Goal: Task Accomplishment & Management: Use online tool/utility

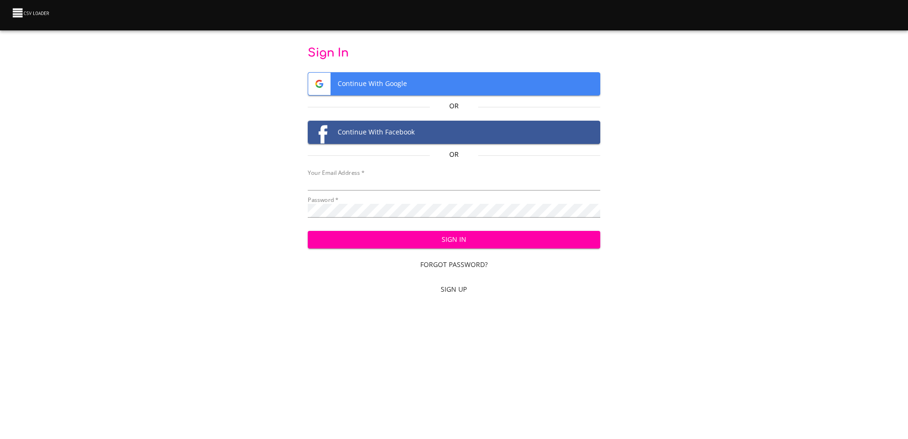
type input "[EMAIL_ADDRESS][DOMAIN_NAME]"
click at [513, 240] on span "Sign In" at bounding box center [453, 240] width 277 height 12
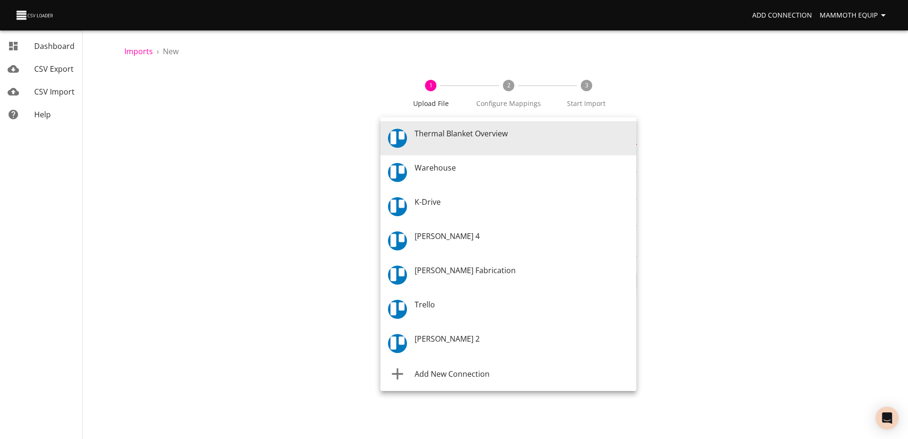
click at [631, 137] on body "Add Connection Mammoth Equip Dashboard CSV Export CSV Import Help Imports › New…" at bounding box center [454, 219] width 908 height 439
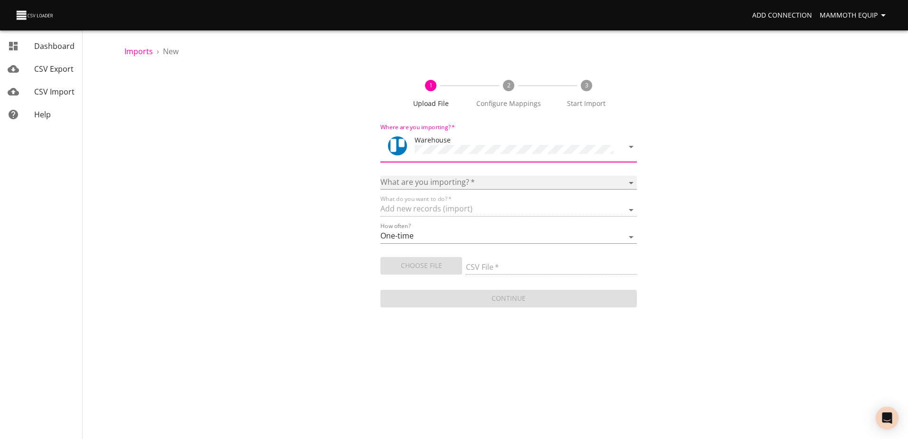
click at [632, 181] on select "Boards Cards Checkitems Checklists" at bounding box center [509, 183] width 256 height 14
select select "cards"
click at [381, 176] on select "Boards Cards Checkitems Checklists" at bounding box center [509, 183] width 256 height 14
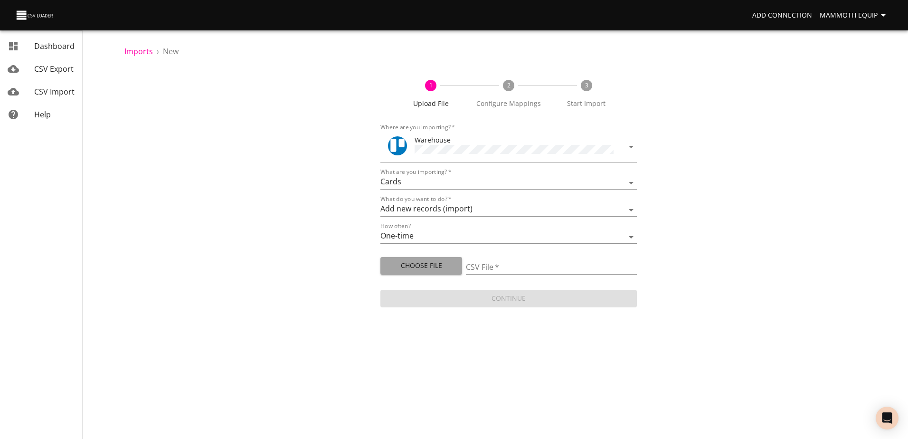
click at [428, 264] on span "Choose File" at bounding box center [421, 266] width 67 height 12
type input "Import1.xlsx"
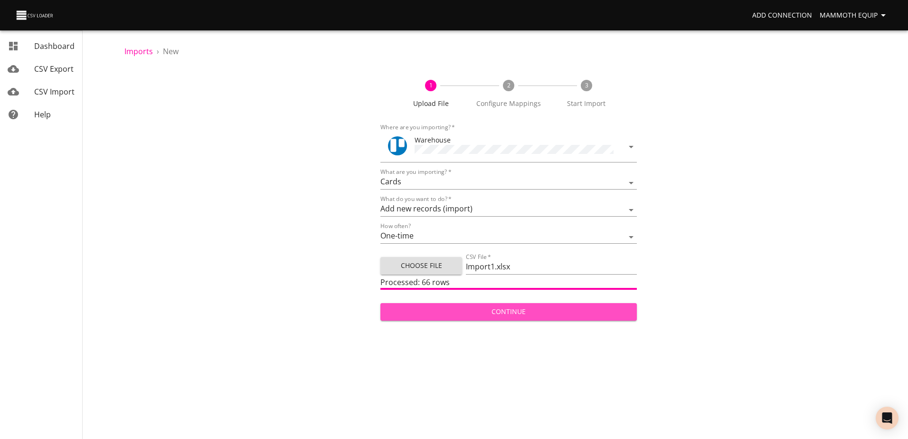
click at [426, 310] on span "Continue" at bounding box center [508, 312] width 241 height 12
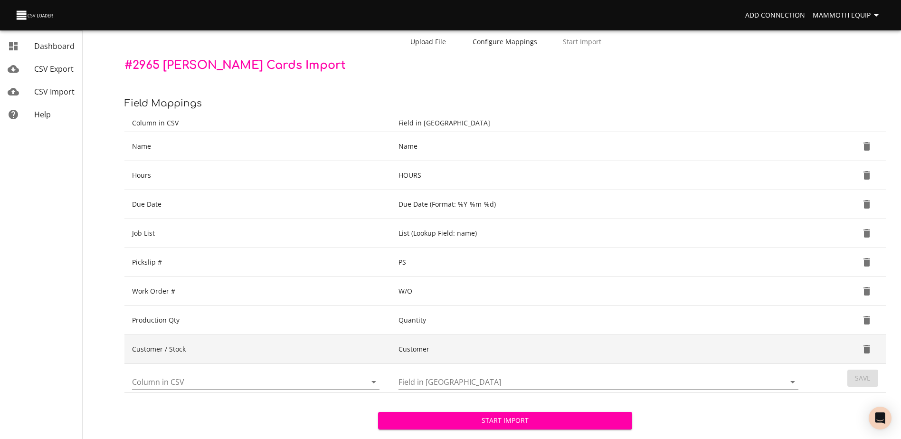
scroll to position [100, 0]
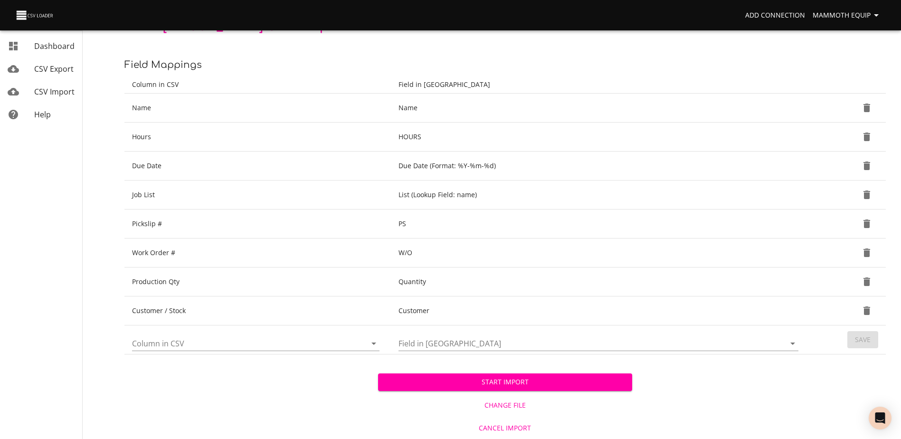
click at [415, 379] on span "Start Import" at bounding box center [505, 382] width 239 height 12
